Goal: Information Seeking & Learning: Check status

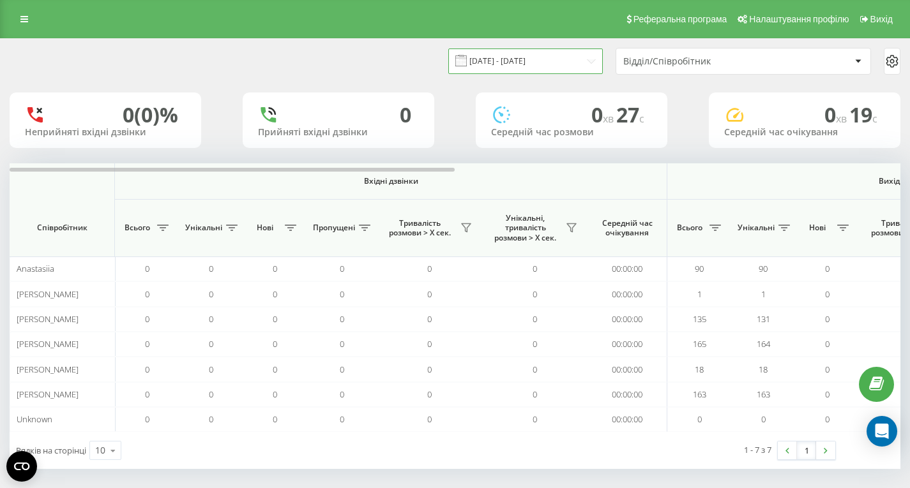
click at [557, 65] on input "[DATE] - [DATE]" at bounding box center [525, 61] width 155 height 25
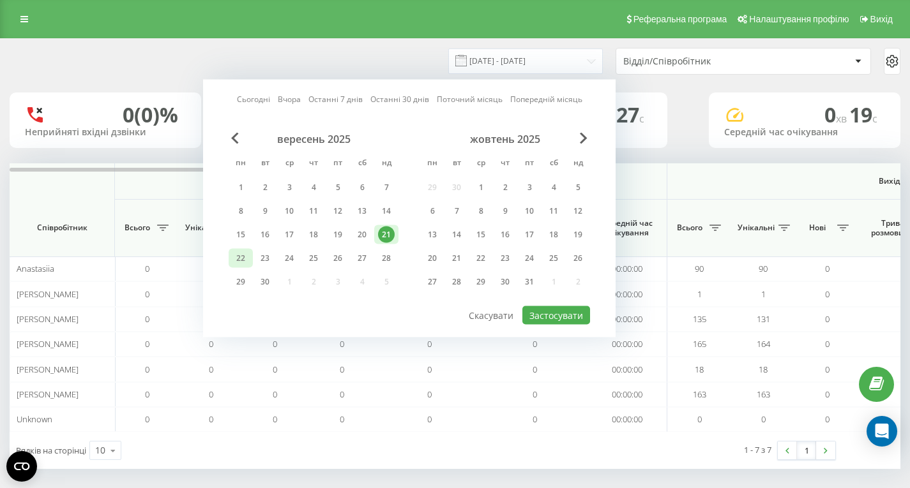
click at [241, 258] on div "22" at bounding box center [240, 258] width 17 height 17
click at [572, 315] on button "Застосувати" at bounding box center [556, 316] width 68 height 19
type input "[DATE] - [DATE]"
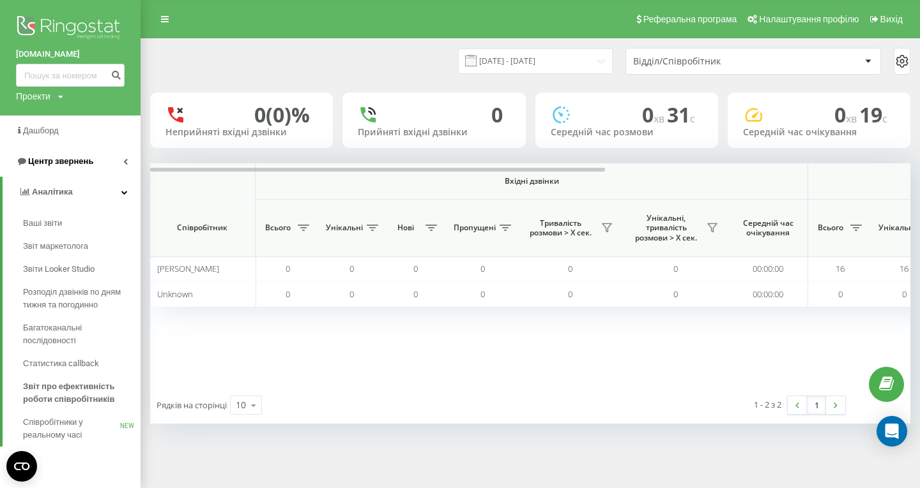
click at [54, 153] on link "Центр звернень" at bounding box center [70, 161] width 140 height 31
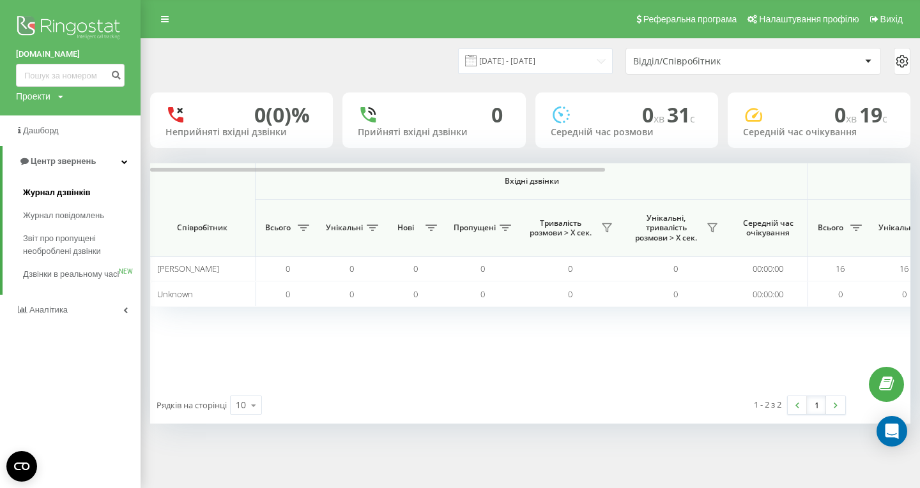
click at [57, 195] on span "Журнал дзвінків" at bounding box center [57, 192] width 68 height 13
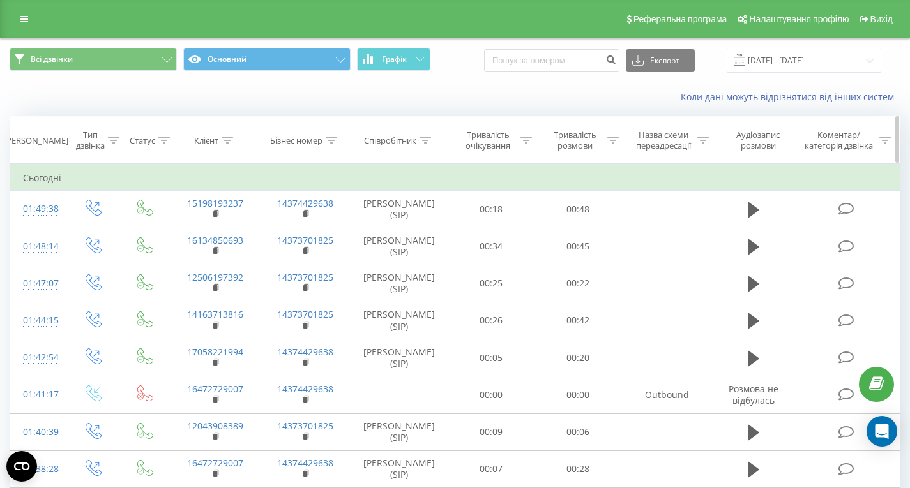
click at [230, 143] on icon at bounding box center [227, 140] width 11 height 6
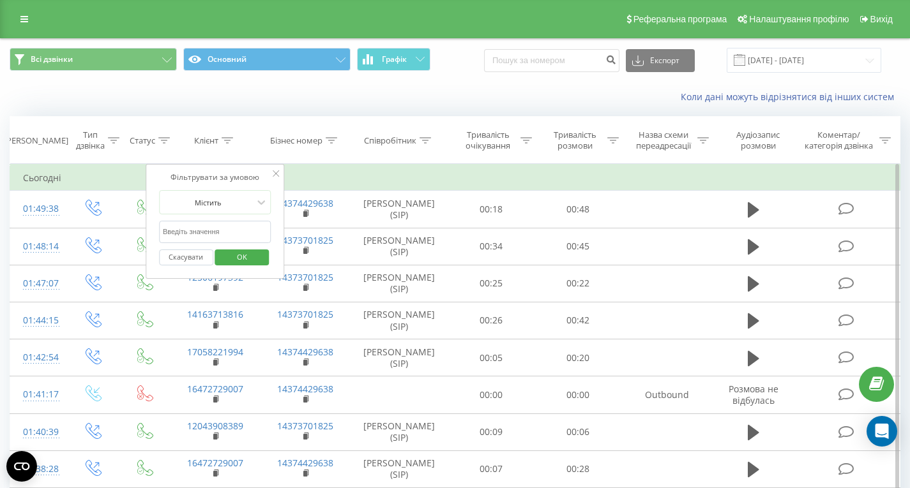
click at [227, 225] on input "text" at bounding box center [215, 232] width 112 height 22
paste input "https://spinrise.casino-backend.com/backend/players/98444"
type input "https://spinrise.casino-backend.com/backend/players/98444"
click at [275, 175] on icon at bounding box center [276, 173] width 6 height 6
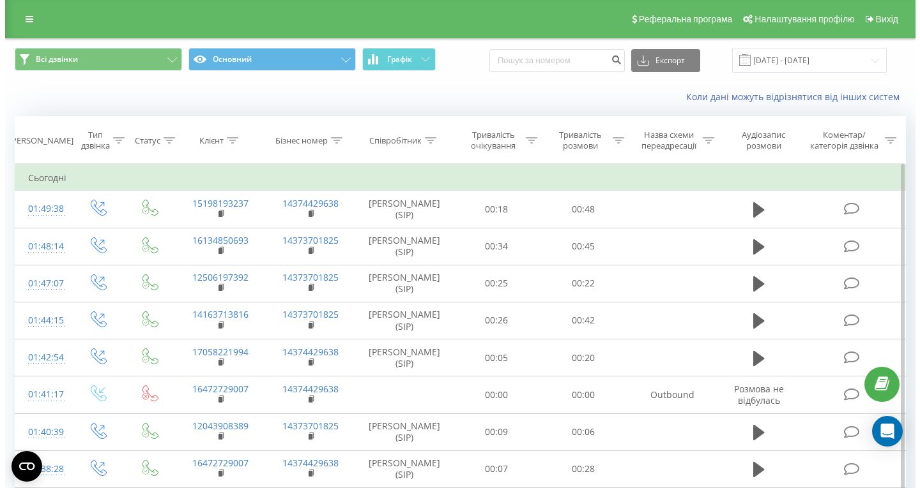
scroll to position [0, 0]
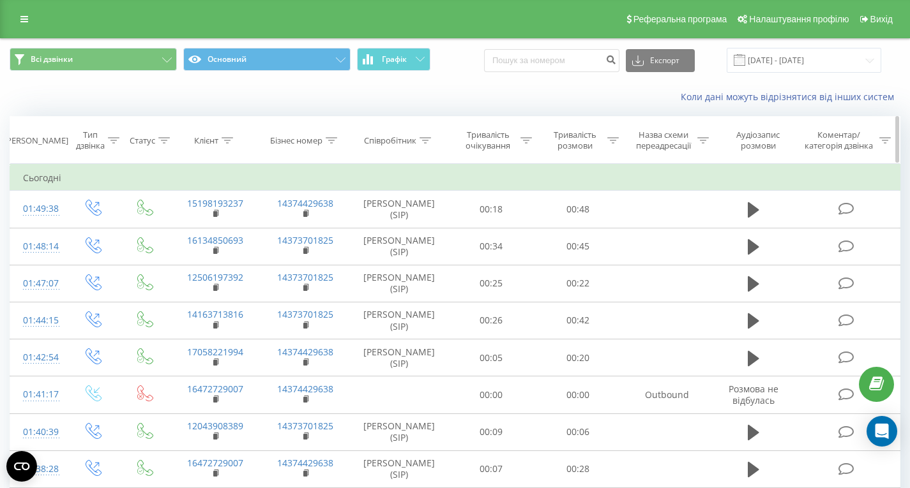
click at [221, 143] on div "Клієнт" at bounding box center [213, 140] width 39 height 11
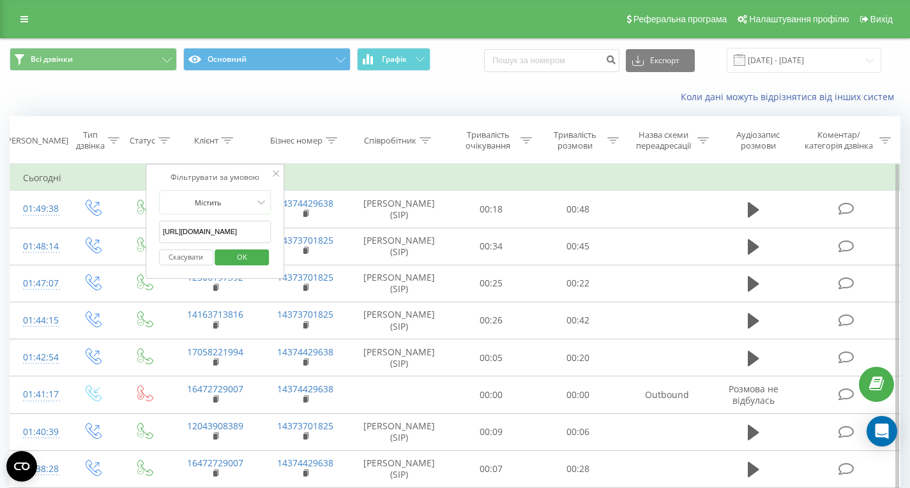
click at [215, 229] on input "https://spinrise.casino-backend.com/backend/players/98444" at bounding box center [215, 232] width 112 height 22
paste input "16474690967"
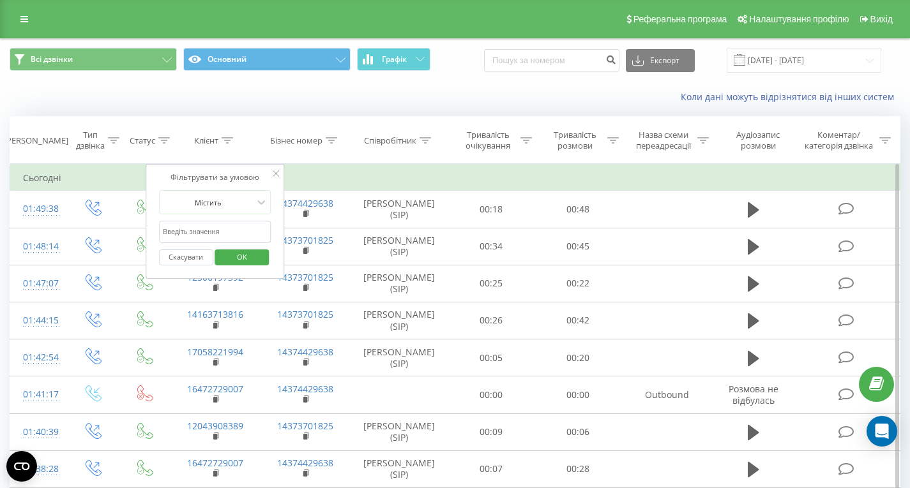
type input "16474690967"
click button "OK" at bounding box center [242, 258] width 54 height 16
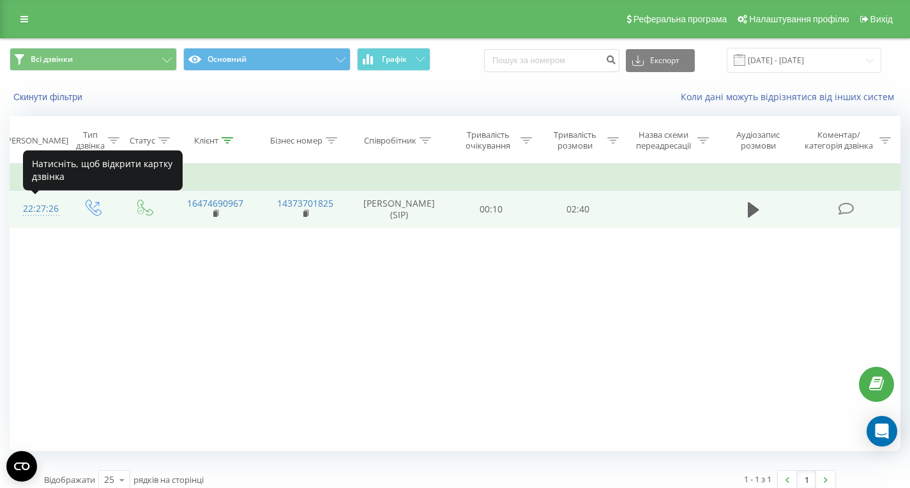
click at [34, 203] on div "22:27:26" at bounding box center [38, 209] width 30 height 25
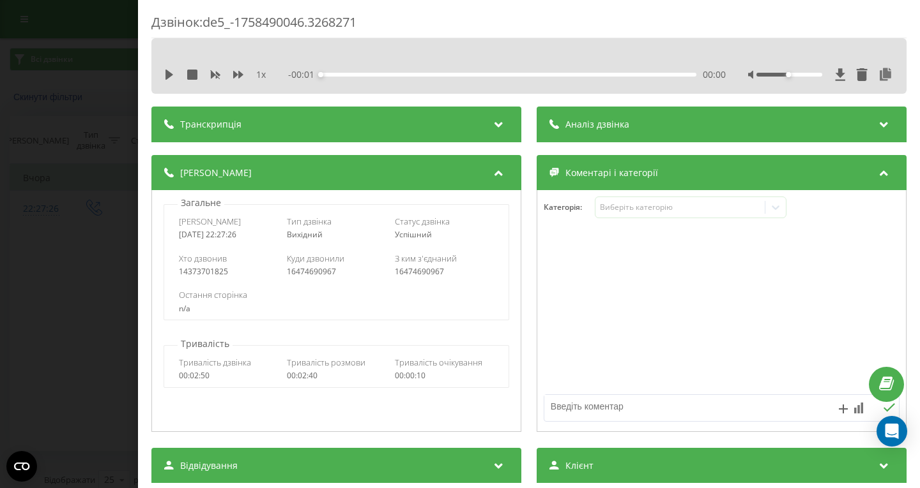
click at [566, 133] on div "Аналіз дзвінка" at bounding box center [721, 125] width 370 height 36
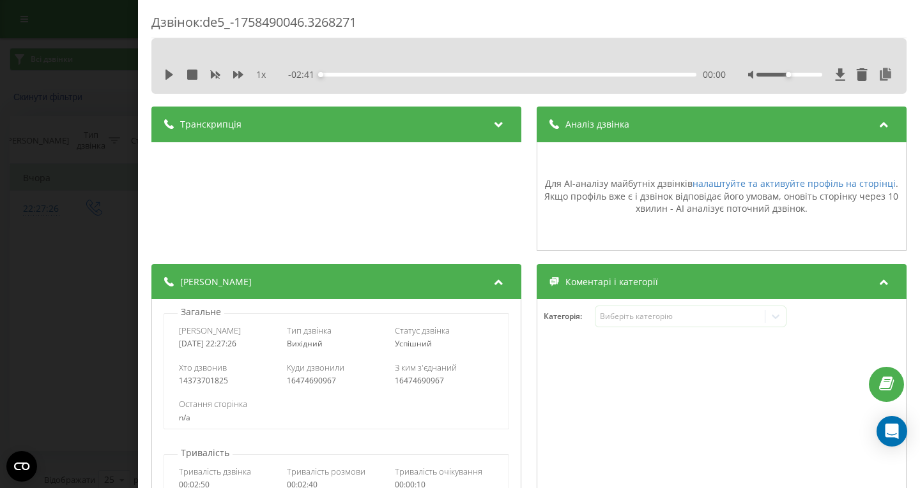
click at [866, 75] on div at bounding box center [864, 74] width 59 height 13
click at [877, 76] on icon at bounding box center [884, 74] width 15 height 13
click at [171, 76] on icon at bounding box center [169, 75] width 10 height 10
click at [401, 79] on div "- 02:36 00:04 00:04" at bounding box center [506, 74] width 437 height 13
click at [409, 78] on div "- 02:35 00:05 00:05" at bounding box center [506, 74] width 437 height 13
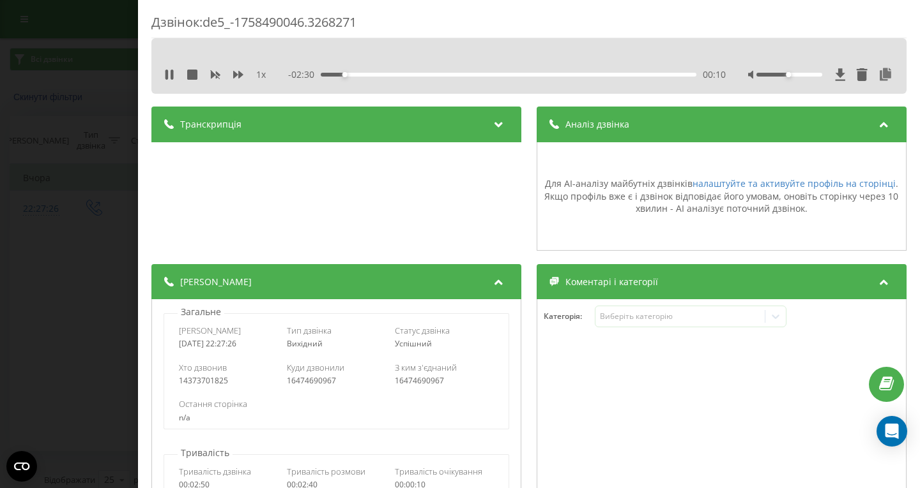
click at [173, 87] on div "1 x - 02:30 00:10 00:10" at bounding box center [528, 66] width 755 height 56
click at [172, 79] on icon at bounding box center [171, 75] width 3 height 10
